Goal: Information Seeking & Learning: Learn about a topic

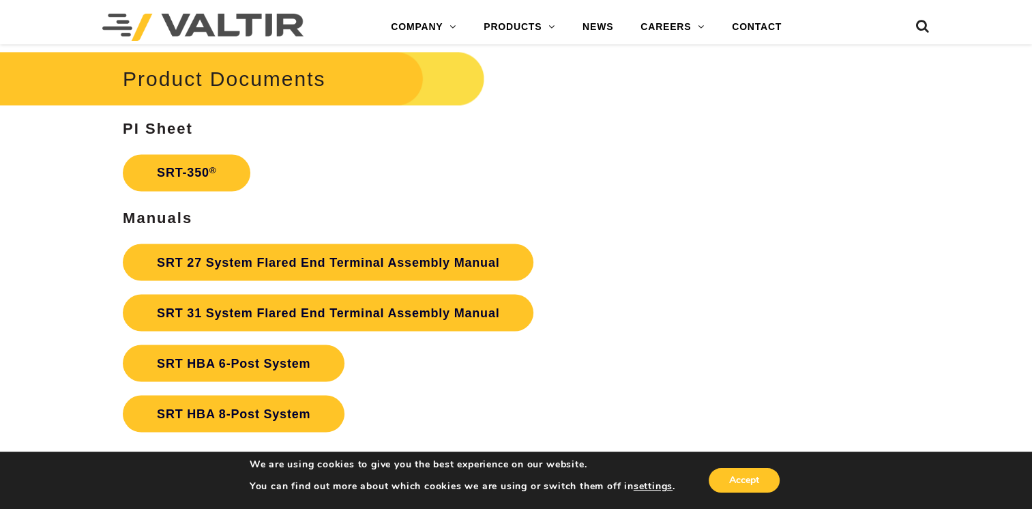
scroll to position [2388, 0]
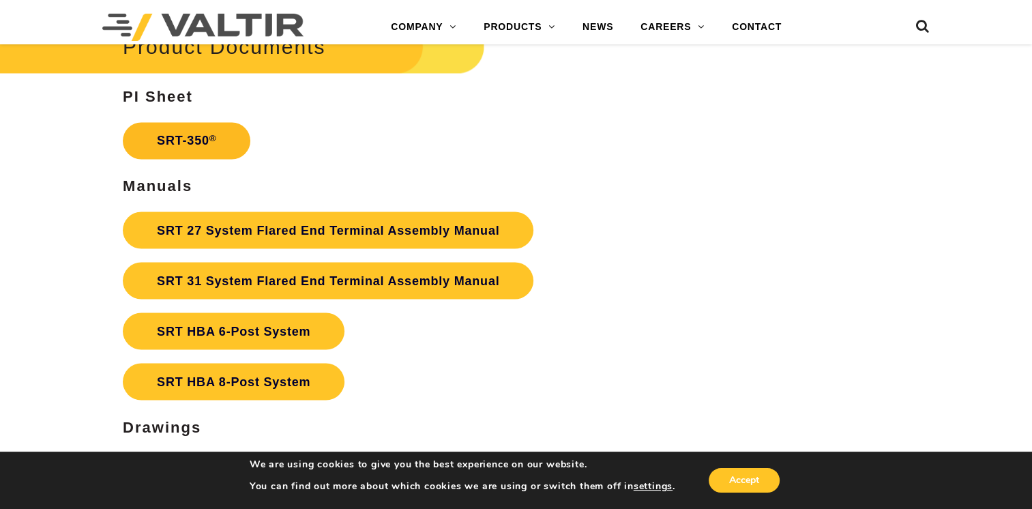
click at [193, 130] on link "SRT-350 ®" at bounding box center [187, 140] width 128 height 37
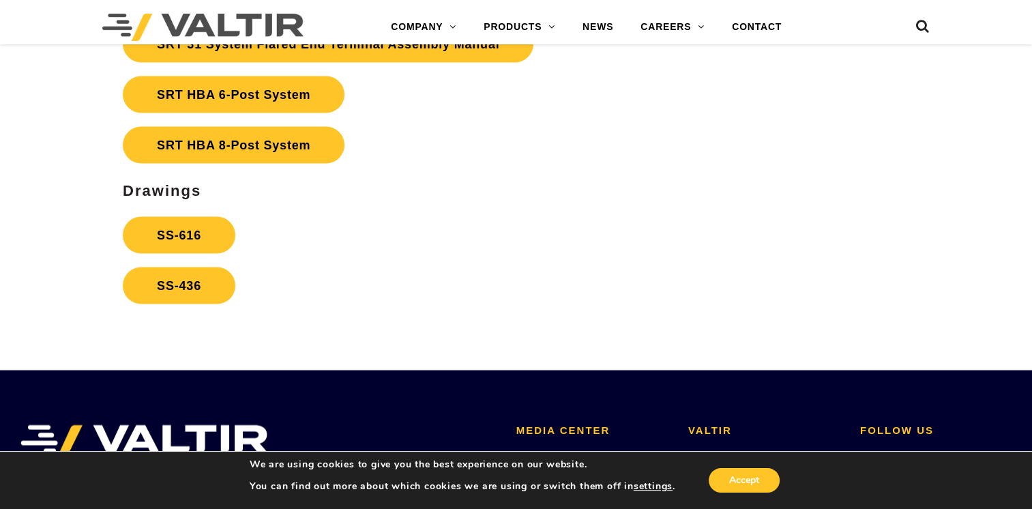
scroll to position [2593, 0]
